Goal: Information Seeking & Learning: Learn about a topic

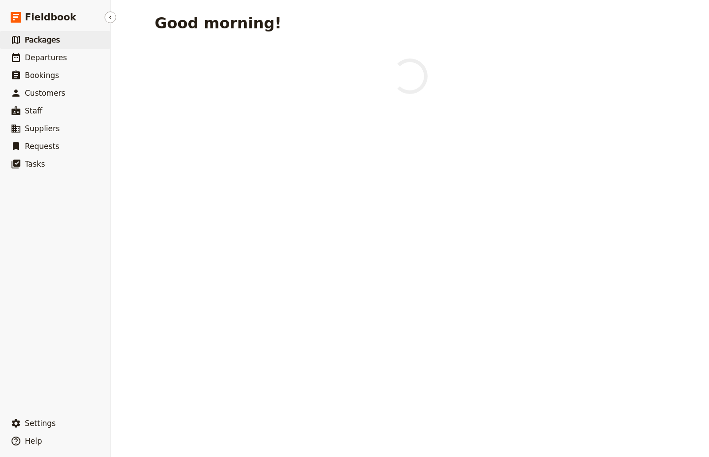
click at [45, 37] on span "Packages" at bounding box center [42, 39] width 35 height 9
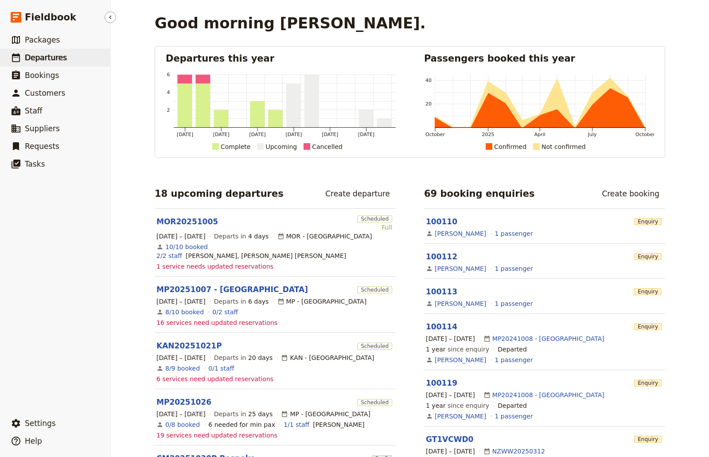
click at [55, 57] on span "Departures" at bounding box center [46, 57] width 42 height 9
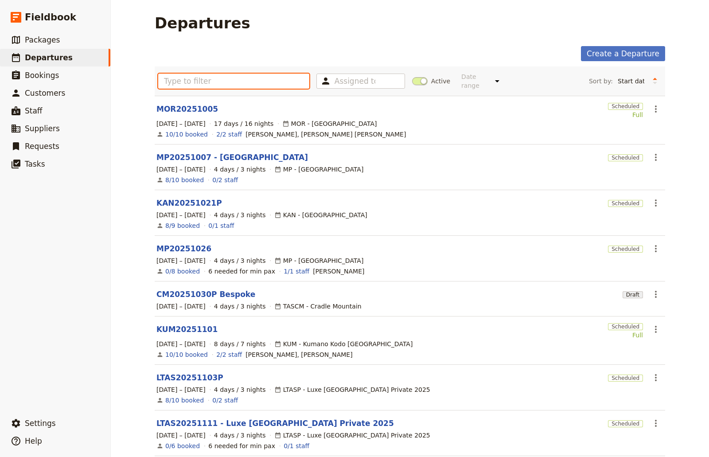
click at [200, 74] on input "text" at bounding box center [233, 81] width 151 height 15
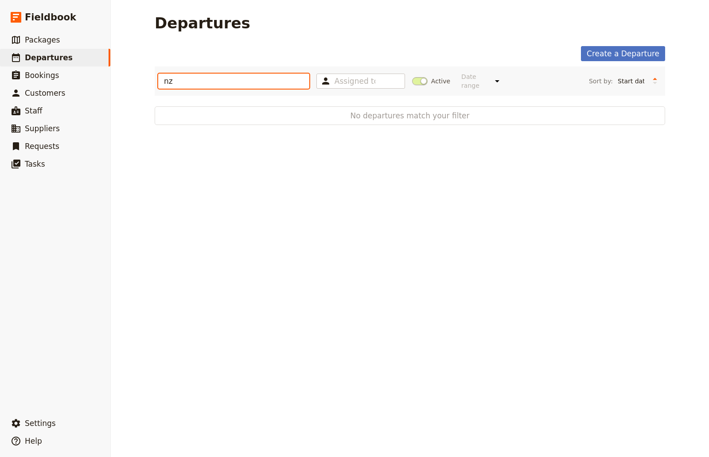
type input "n"
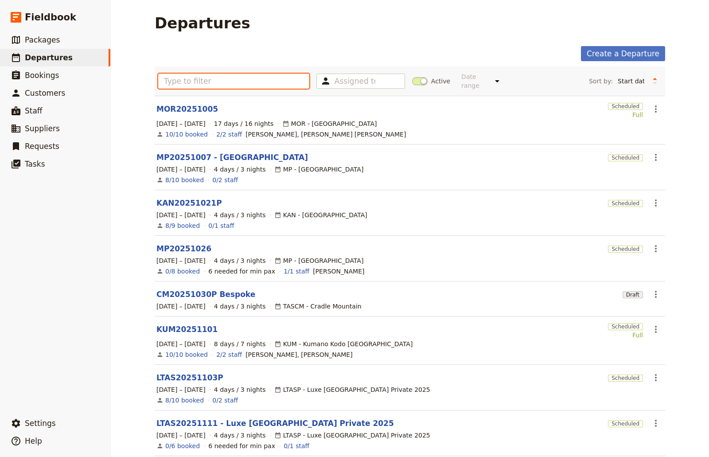
type input "w"
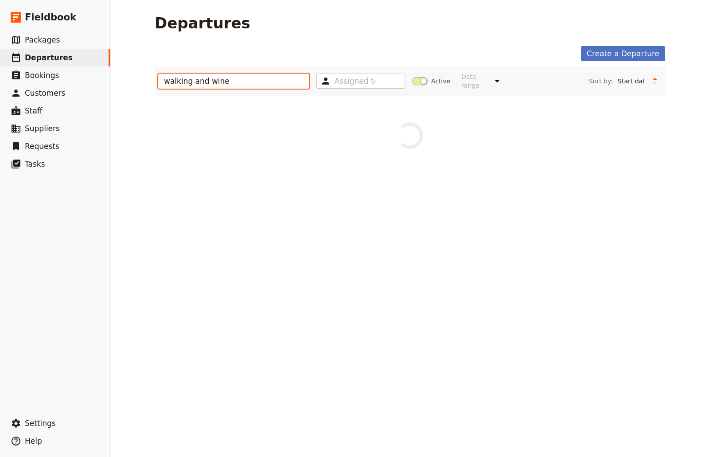
type input "walking and wine"
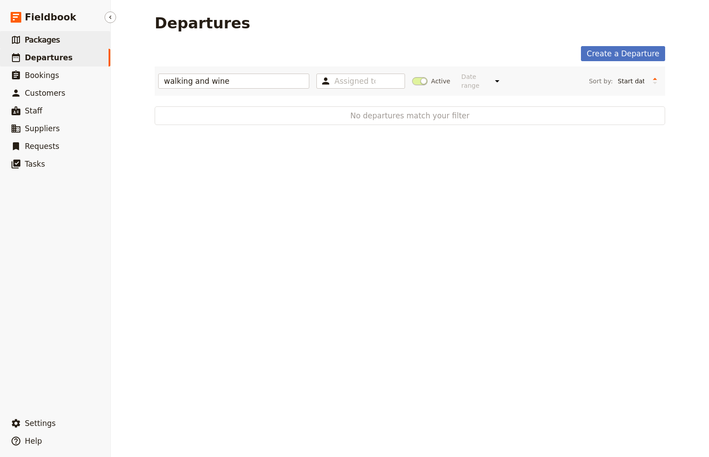
click at [48, 36] on span "Packages" at bounding box center [42, 39] width 35 height 9
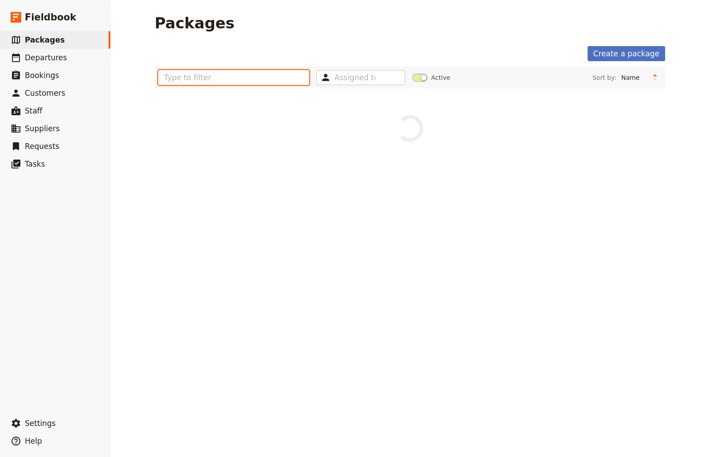
click at [285, 80] on input "text" at bounding box center [233, 77] width 151 height 15
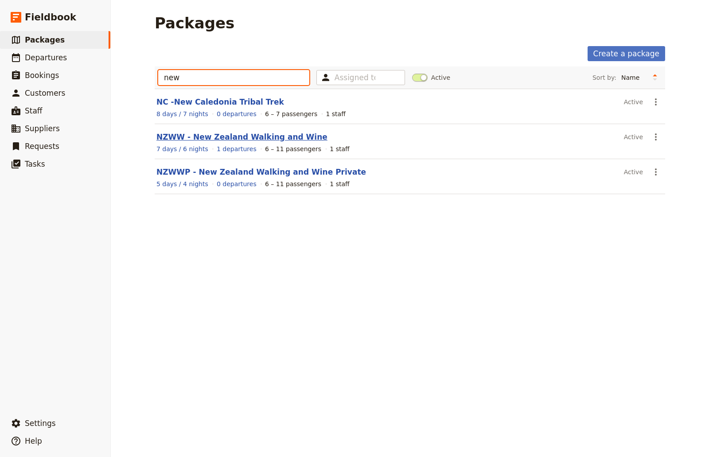
type input "new"
click at [242, 140] on link "NZWW - New Zealand Walking and Wine" at bounding box center [241, 136] width 171 height 9
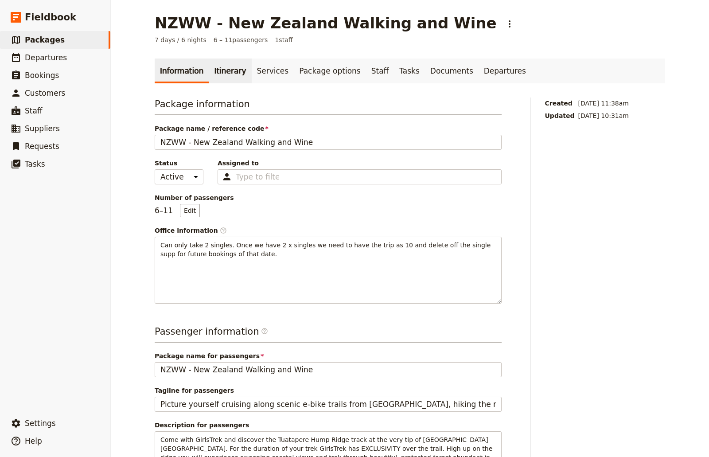
click at [209, 71] on link "Itinerary" at bounding box center [230, 70] width 43 height 25
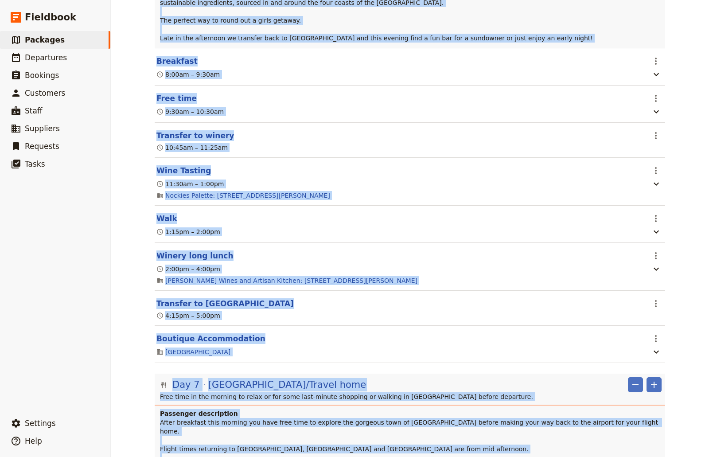
scroll to position [3606, 0]
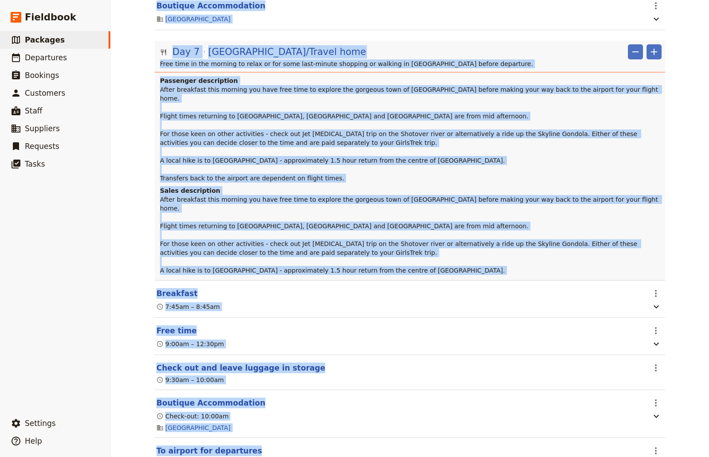
drag, startPoint x: 153, startPoint y: 184, endPoint x: 422, endPoint y: 441, distance: 372.0
copy div "Passenger description Our holiday fun begins as soon as you step on the plane a…"
